Goal: Navigation & Orientation: Understand site structure

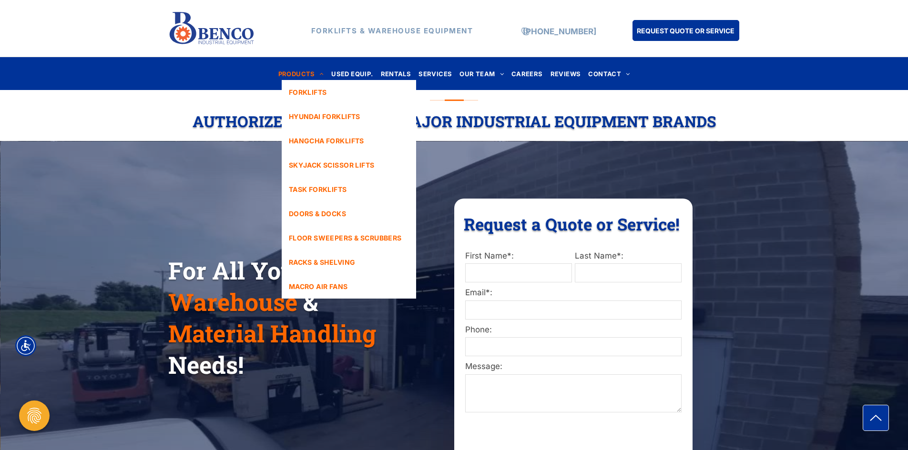
click at [282, 77] on span "PRODUCTS" at bounding box center [301, 73] width 46 height 13
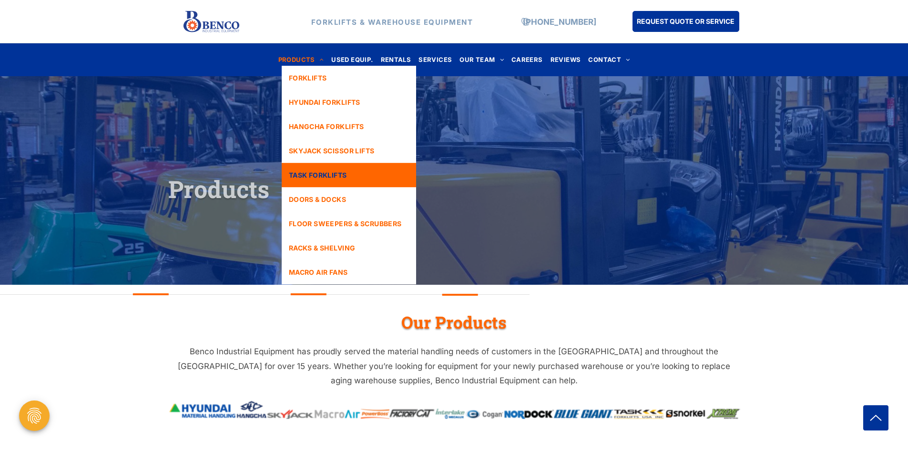
scroll to position [95, 0]
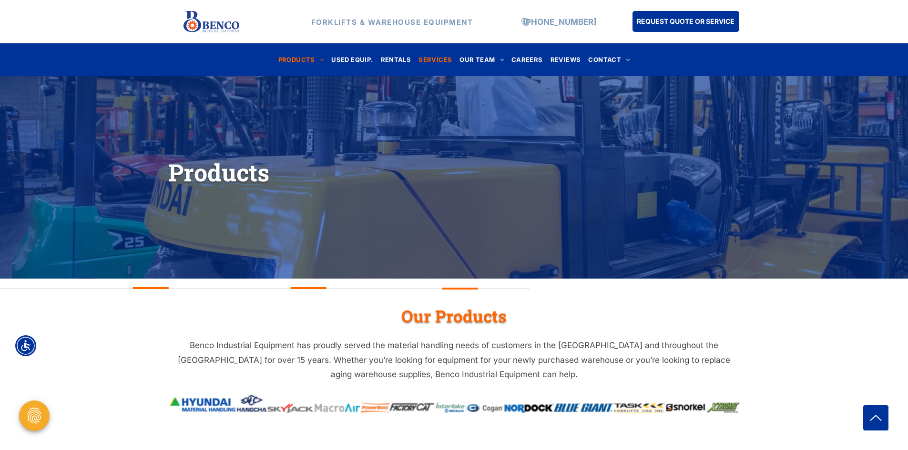
click at [431, 57] on span "SERVICES" at bounding box center [434, 59] width 33 height 13
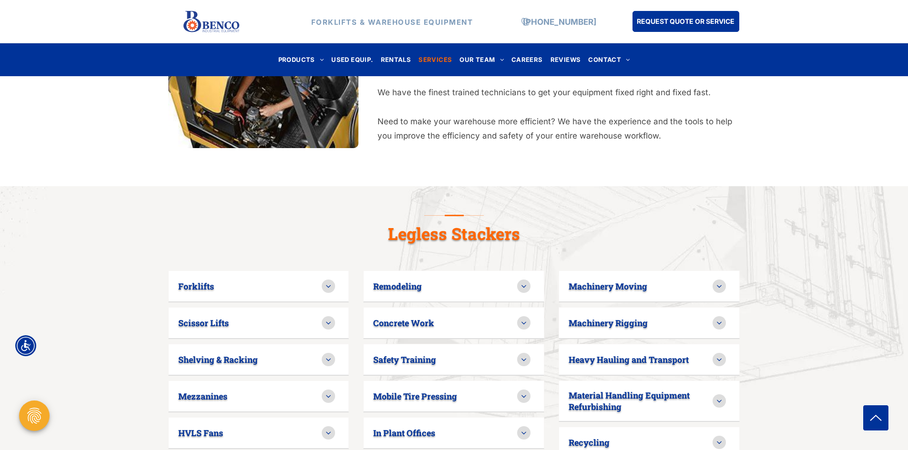
scroll to position [524, 0]
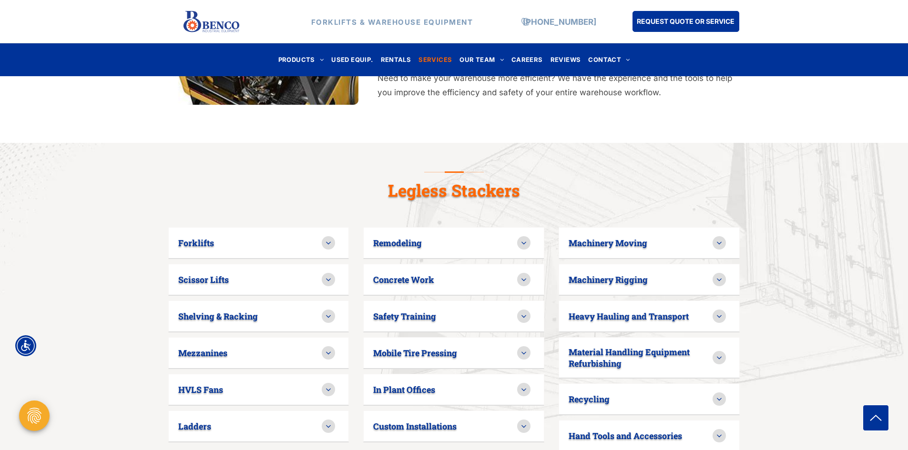
click at [307, 274] on div "Scissor Lifts" at bounding box center [250, 279] width 144 height 11
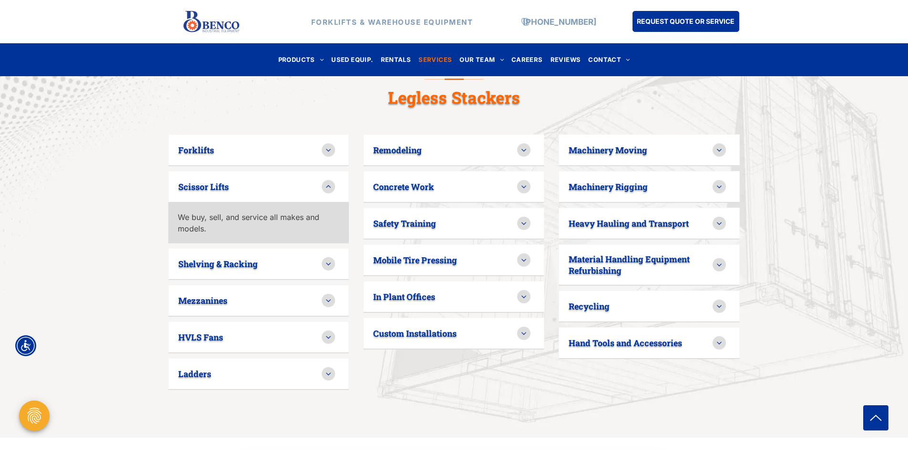
scroll to position [620, 0]
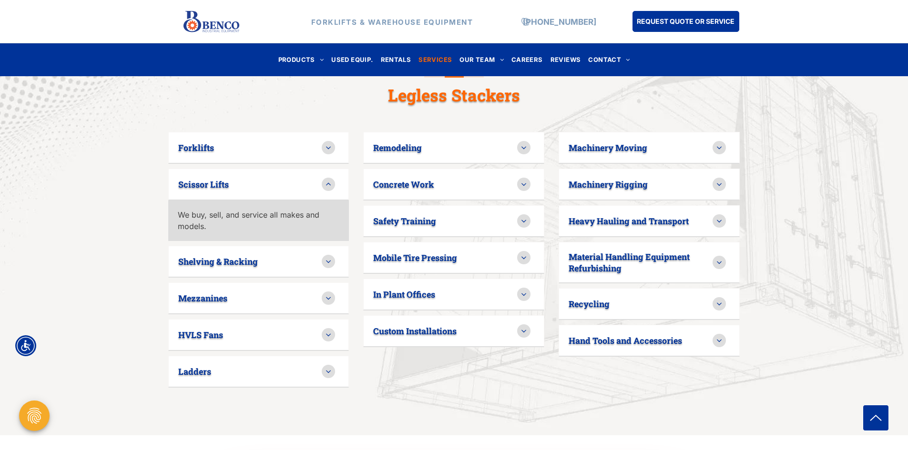
click at [313, 256] on div "Shelving & Racking" at bounding box center [250, 261] width 144 height 11
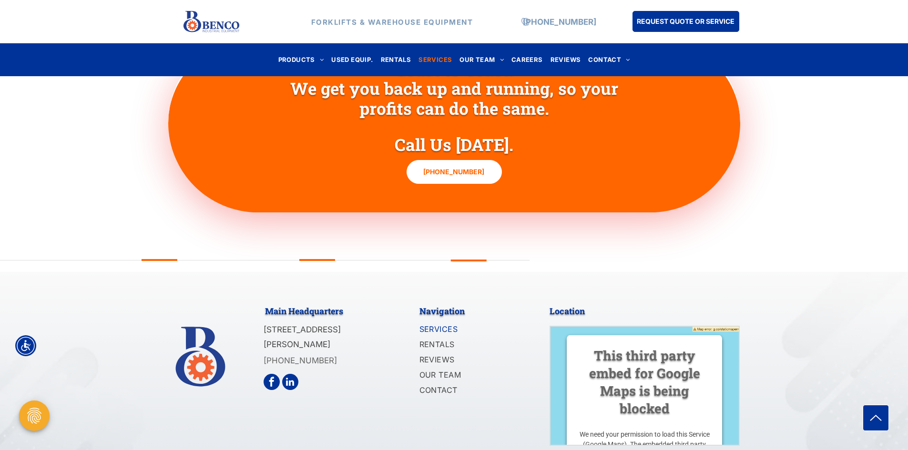
scroll to position [1070, 0]
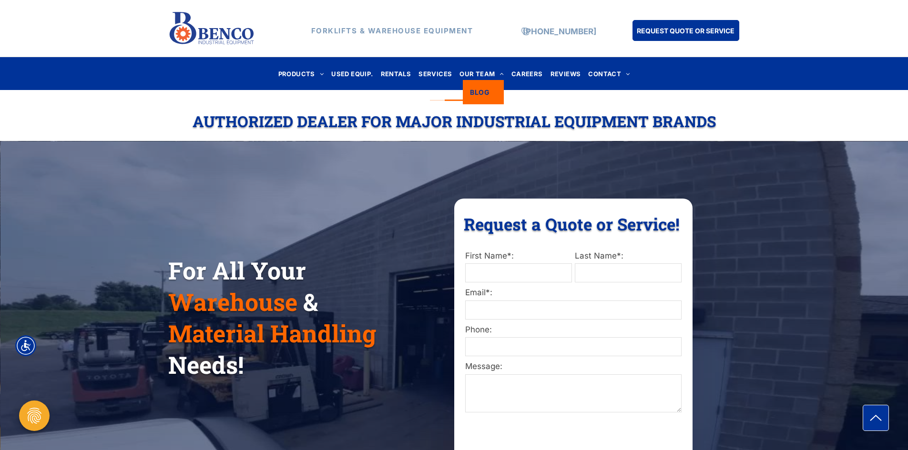
click at [482, 92] on span "BLOG" at bounding box center [480, 92] width 20 height 10
